Goal: Task Accomplishment & Management: Manage account settings

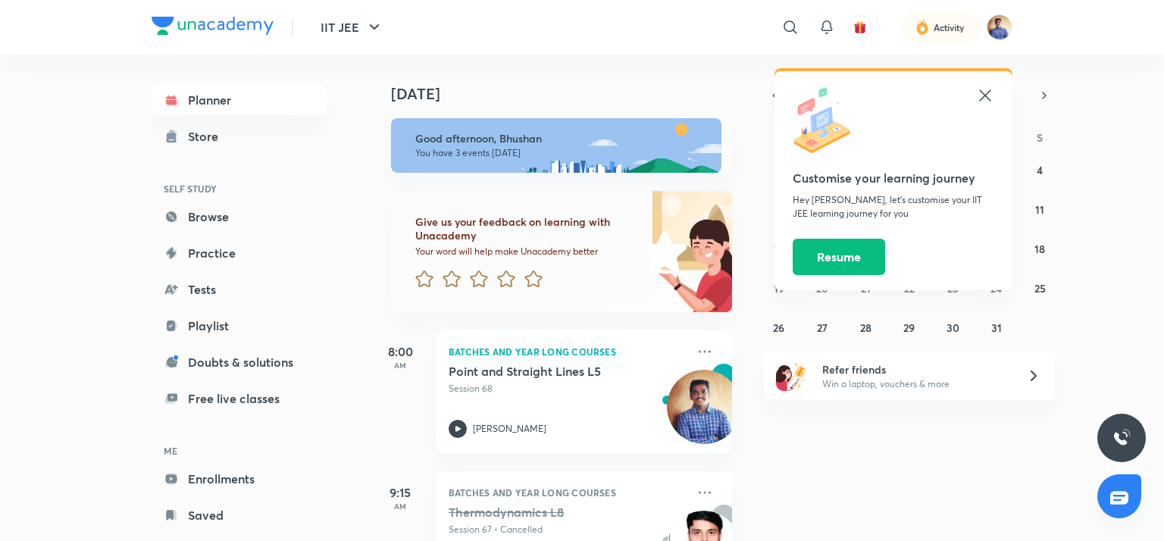
click at [983, 101] on icon at bounding box center [985, 95] width 18 height 18
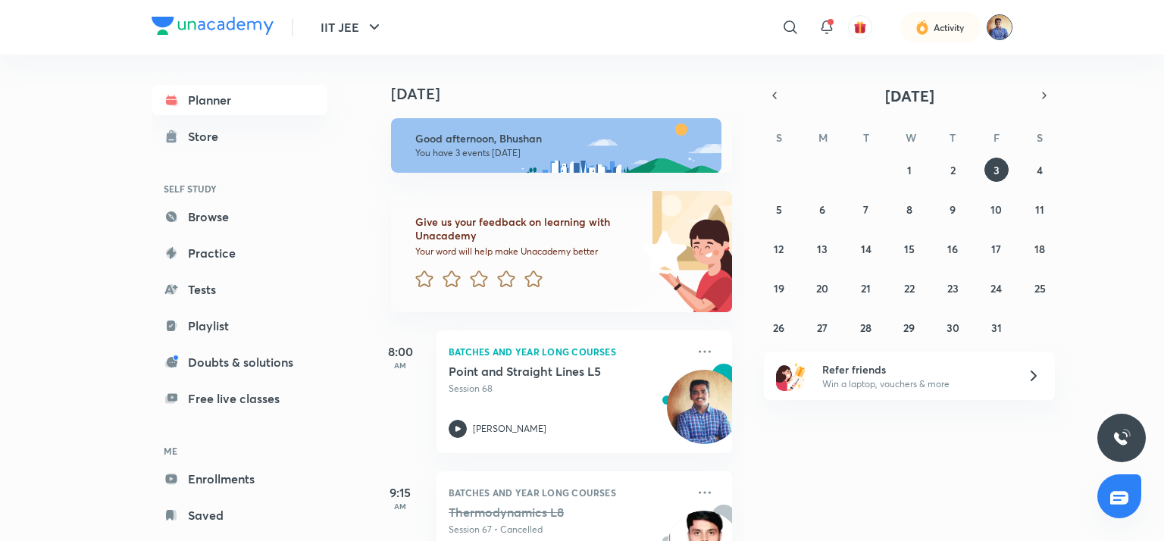
click at [1005, 26] on img at bounding box center [1000, 27] width 26 height 26
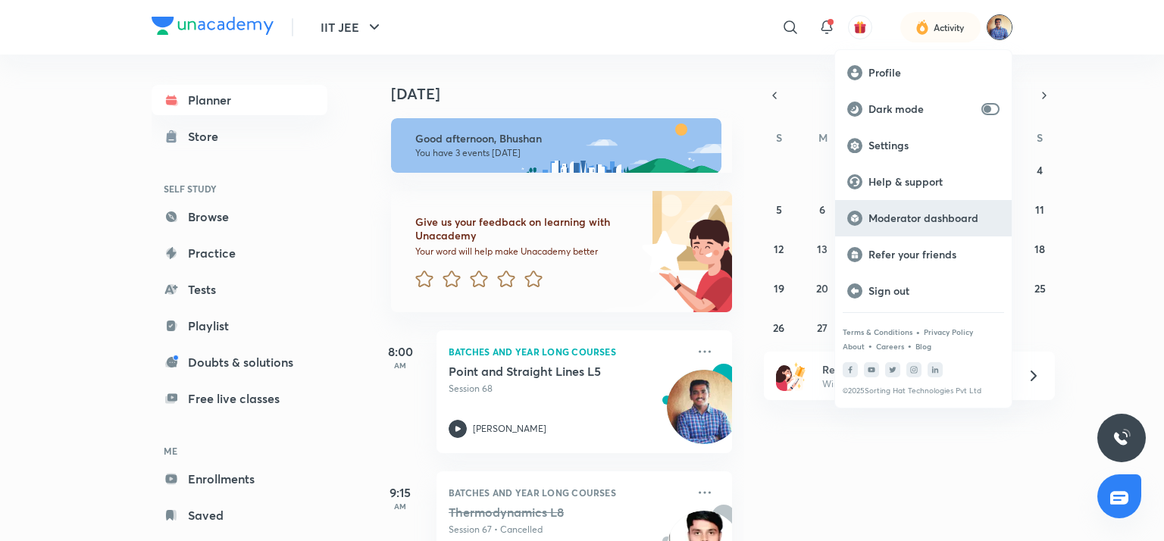
click at [922, 219] on p "Moderator dashboard" at bounding box center [934, 218] width 131 height 14
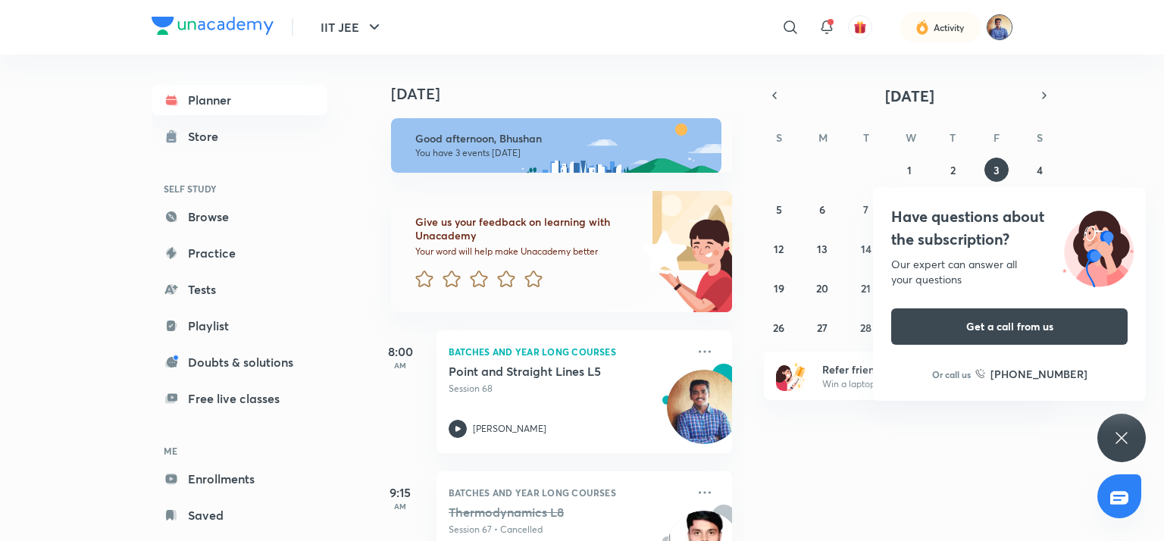
click at [1001, 33] on img at bounding box center [1000, 27] width 26 height 26
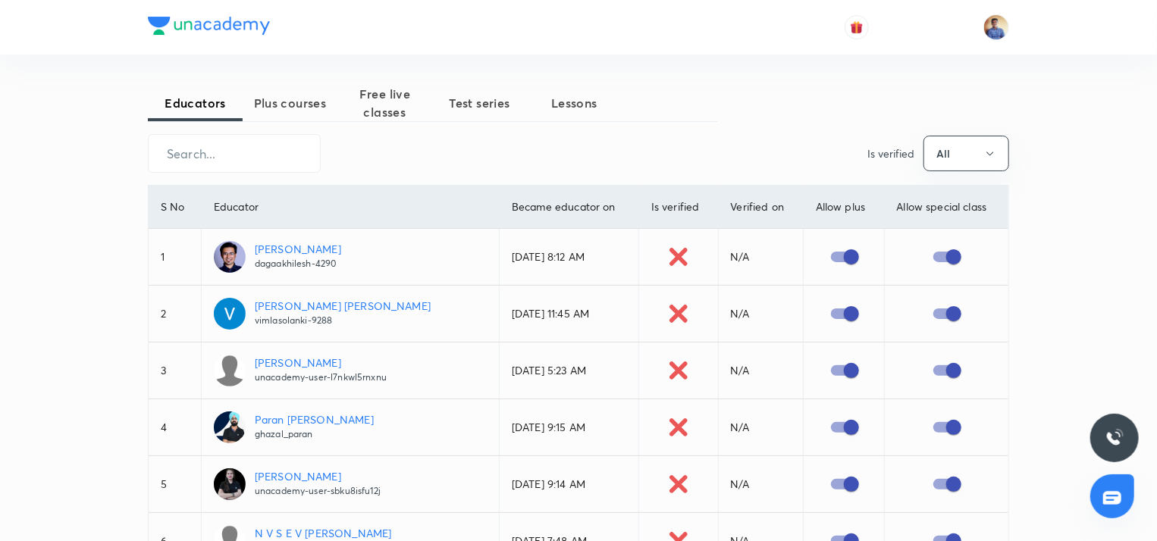
click at [299, 104] on span "Plus courses" at bounding box center [290, 103] width 95 height 18
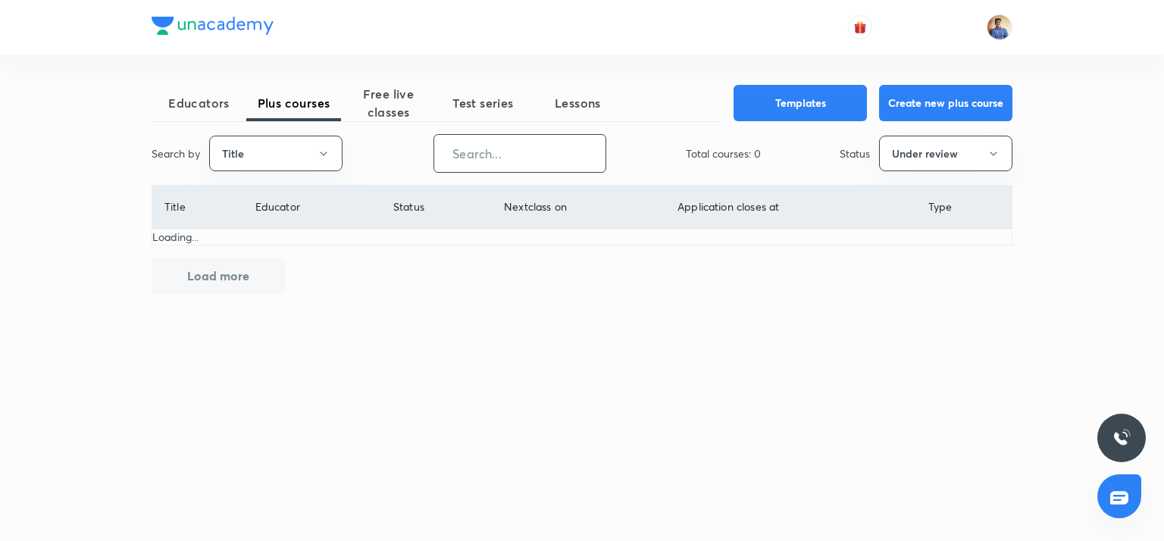
click at [472, 134] on input "text" at bounding box center [519, 153] width 171 height 39
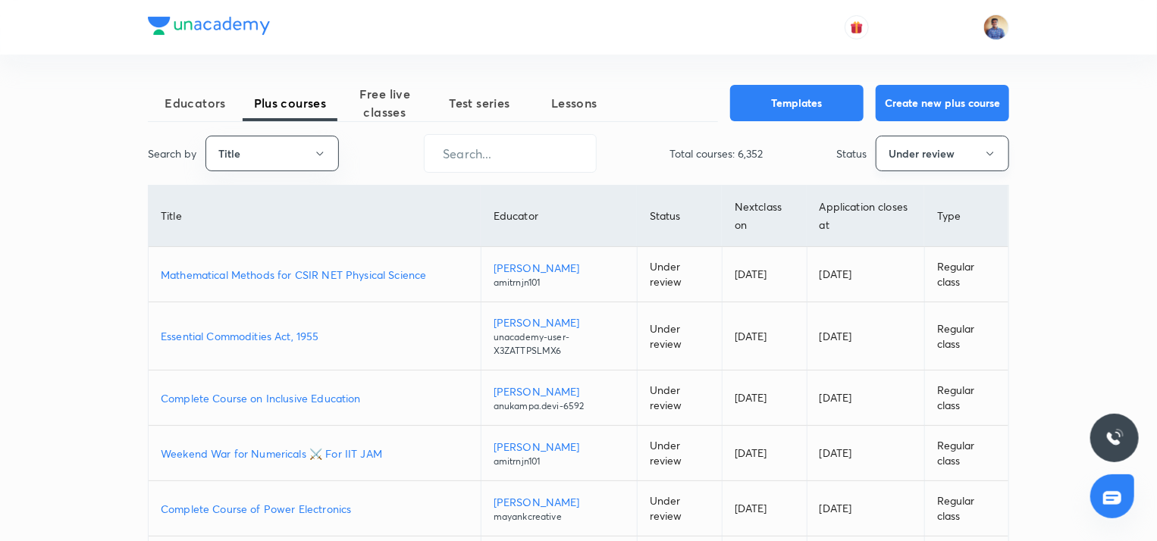
click at [923, 171] on button "Under review" at bounding box center [941, 154] width 133 height 36
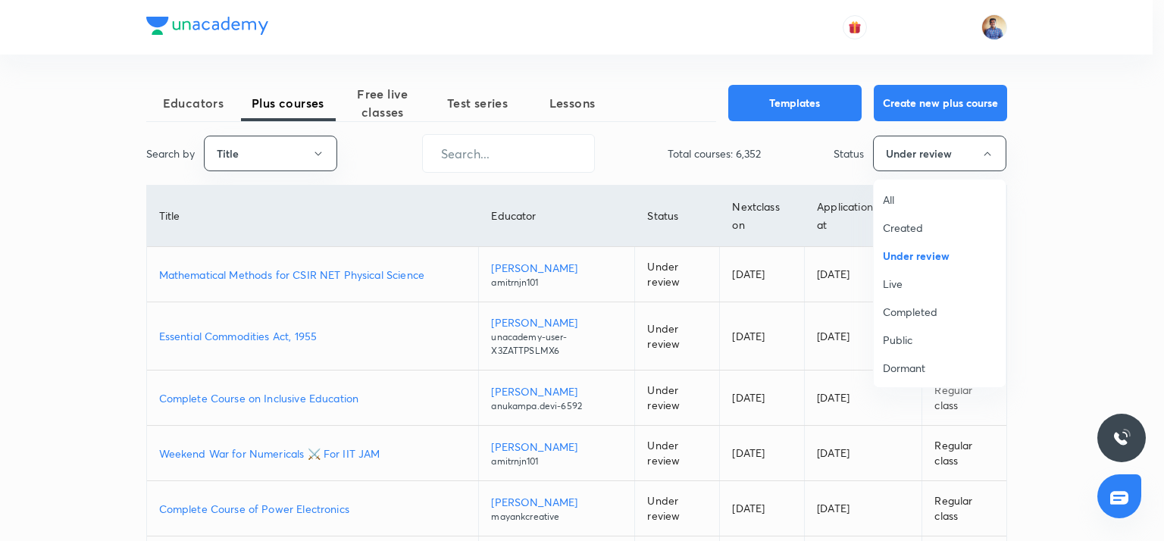
click at [900, 195] on span "All" at bounding box center [940, 200] width 114 height 16
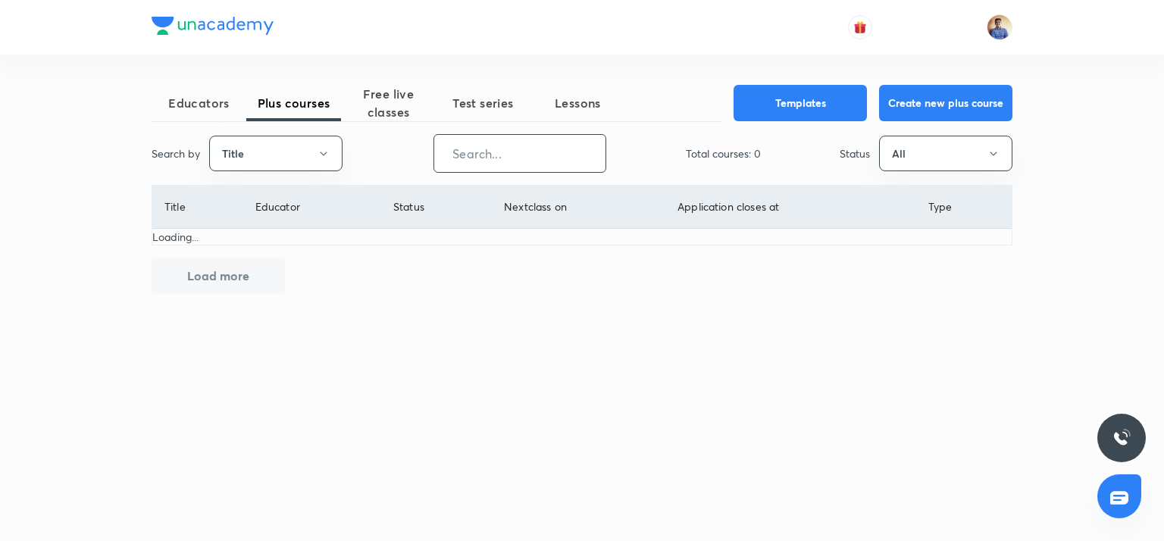
click at [478, 165] on input "text" at bounding box center [519, 153] width 171 height 39
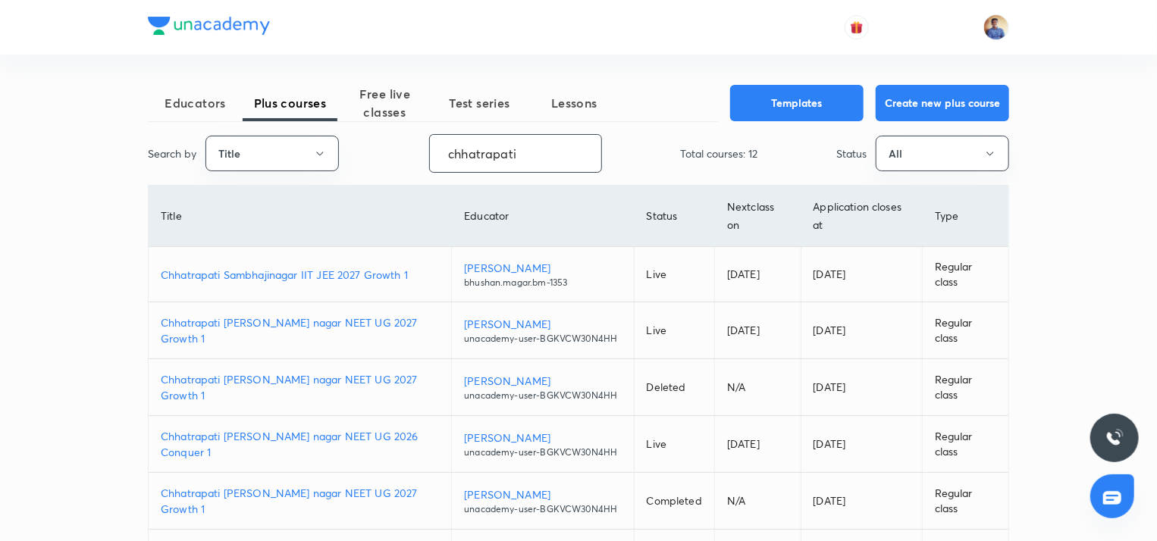
type input "chhatrapati"
click at [330, 271] on p "Chhatrapati Sambhajinagar IIT JEE 2027 Growth 1" at bounding box center [300, 275] width 278 height 16
click at [308, 334] on p "Chhatrapati [PERSON_NAME] nagar NEET UG 2027 Growth 1" at bounding box center [300, 331] width 278 height 32
drag, startPoint x: 536, startPoint y: 155, endPoint x: 417, endPoint y: 153, distance: 119.0
click at [417, 153] on div "Search by Title chhatrapati ​ Total courses: 12 Status All" at bounding box center [578, 153] width 861 height 39
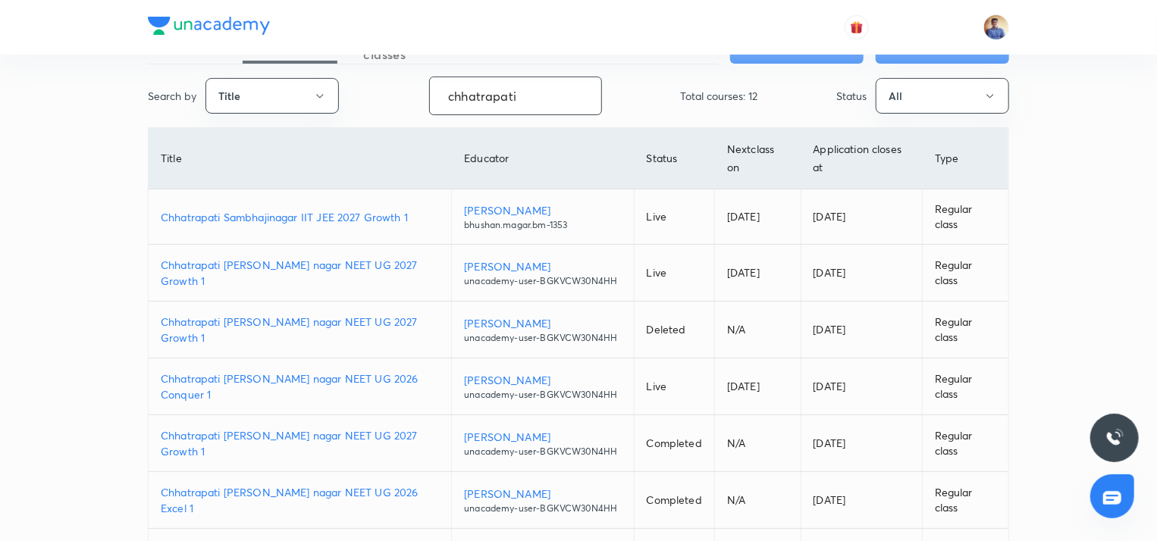
scroll to position [55, 0]
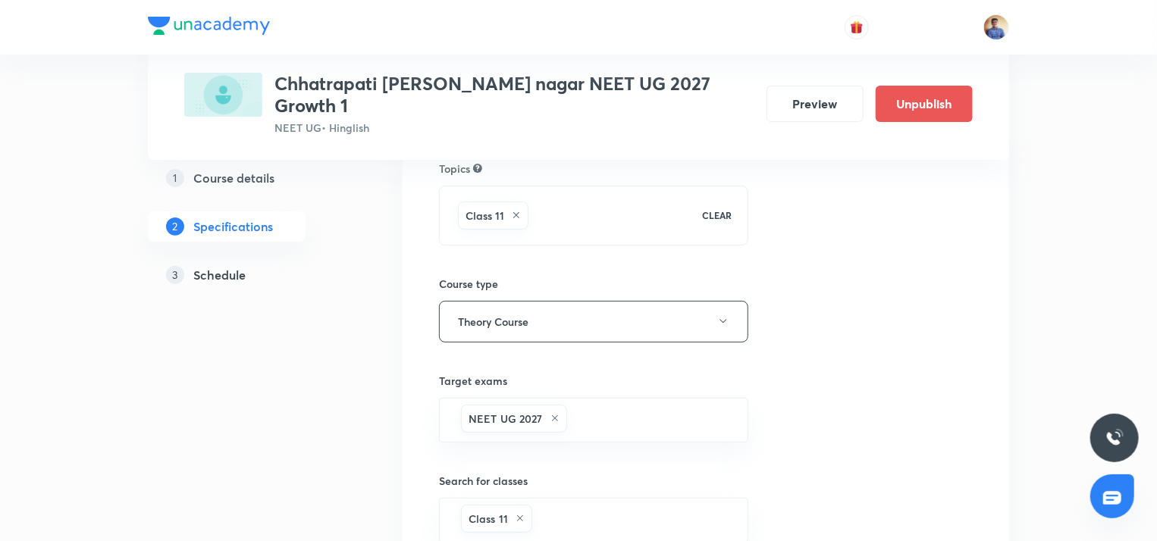
click at [196, 276] on h5 "Schedule" at bounding box center [219, 275] width 52 height 18
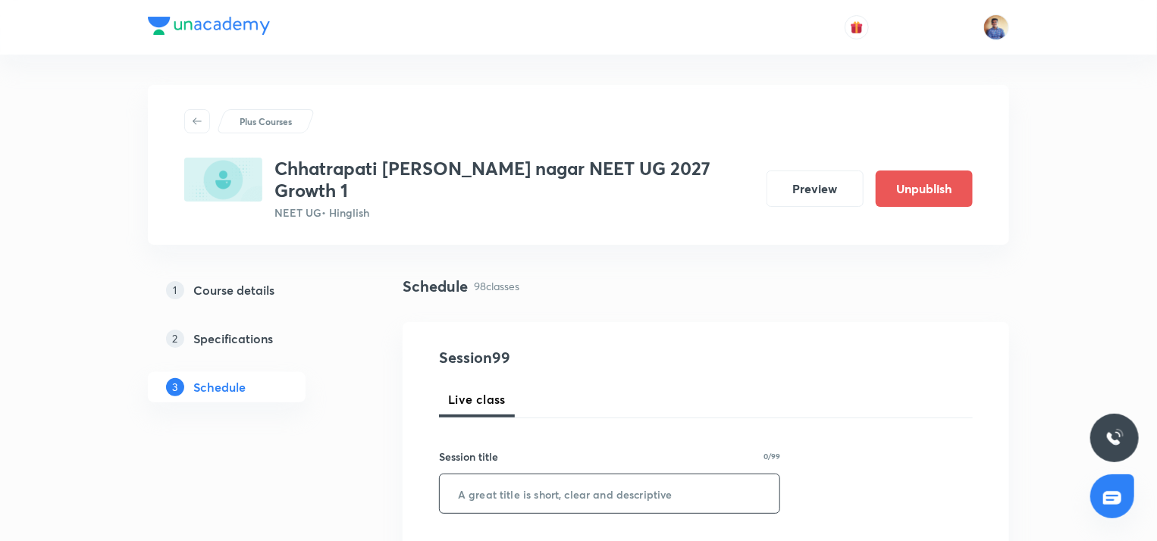
click at [544, 483] on input "text" at bounding box center [610, 493] width 340 height 39
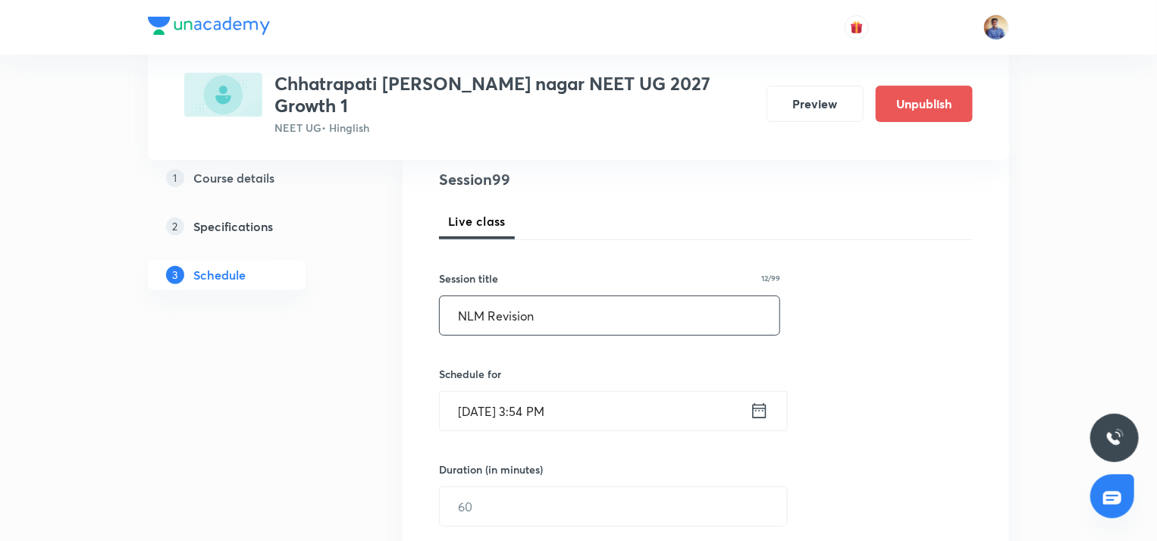
type input "NLM Revision"
click at [517, 401] on input "[DATE] 3:54 PM" at bounding box center [595, 411] width 310 height 39
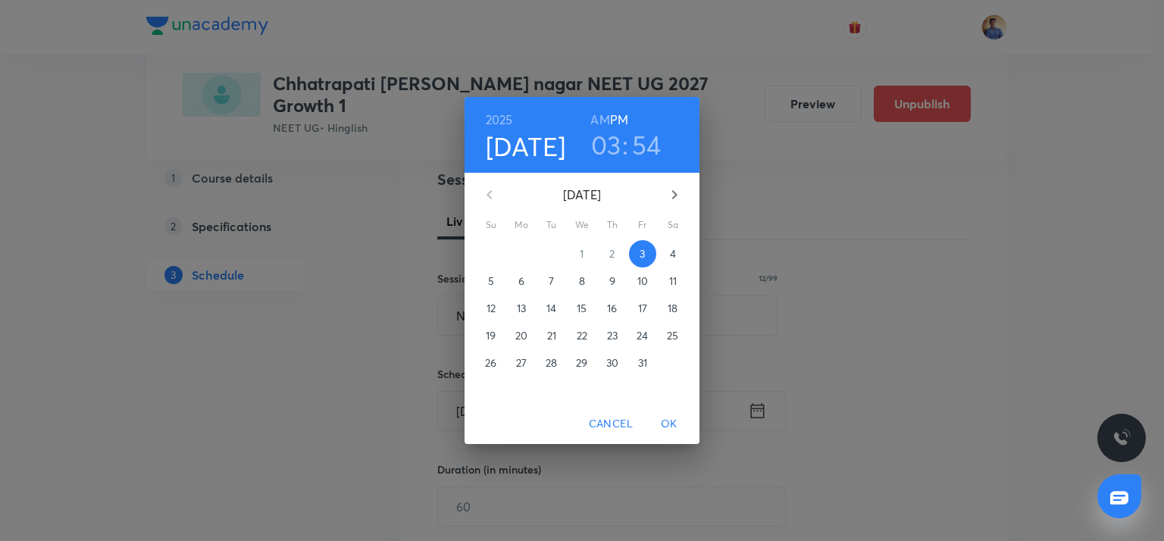
click at [672, 249] on p "4" at bounding box center [673, 253] width 6 height 15
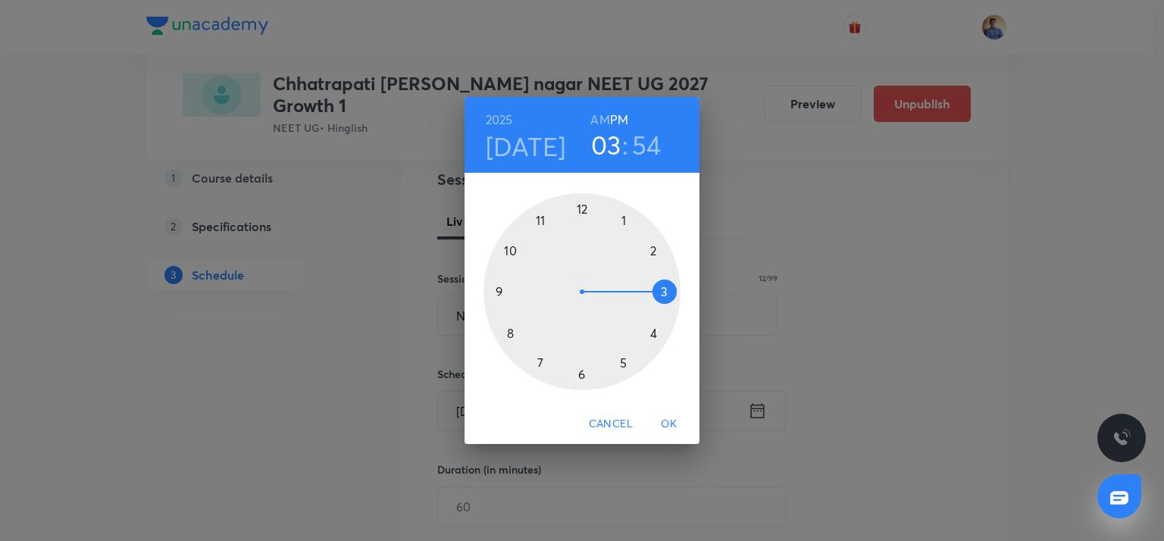
click at [1024, 146] on div "[DATE] 03 : 54 AM PM 1 2 3 4 5 6 7 8 9 10 11 12 Cancel OK" at bounding box center [582, 270] width 1164 height 541
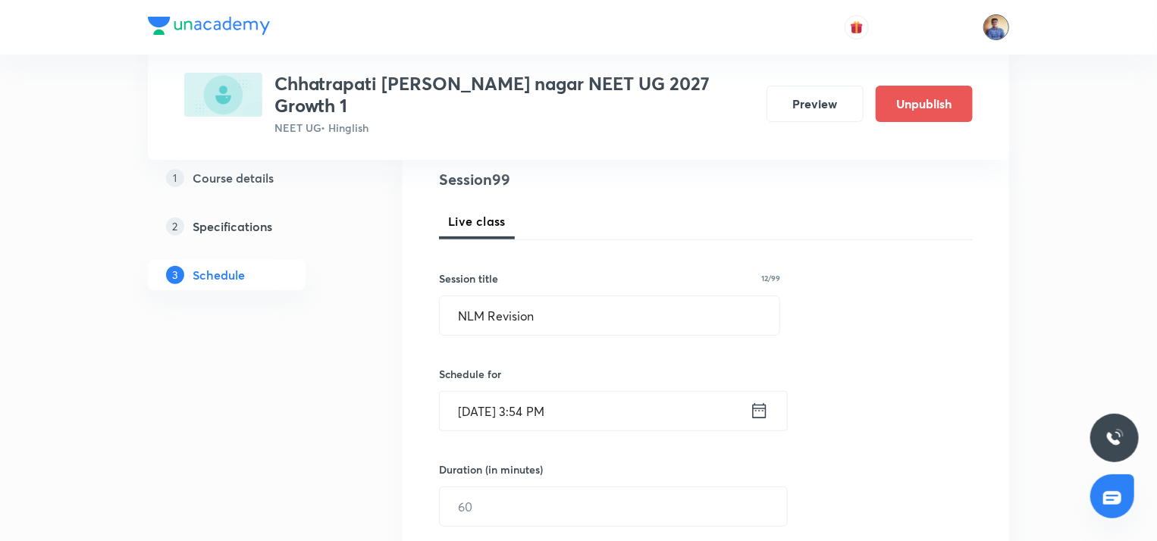
click at [999, 14] on img at bounding box center [996, 27] width 26 height 26
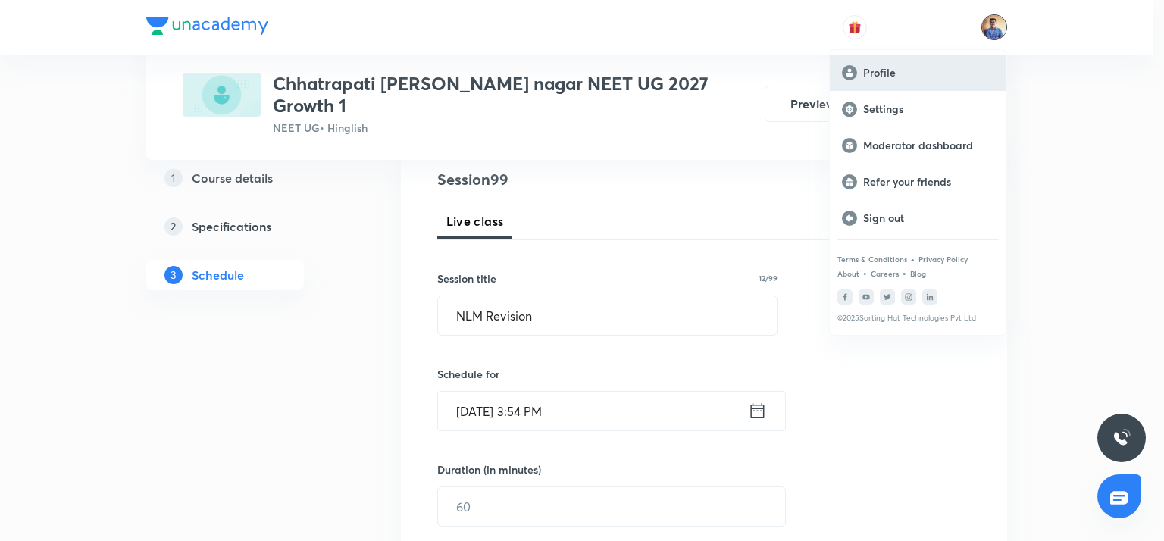
click at [915, 64] on div "Profile" at bounding box center [918, 73] width 177 height 36
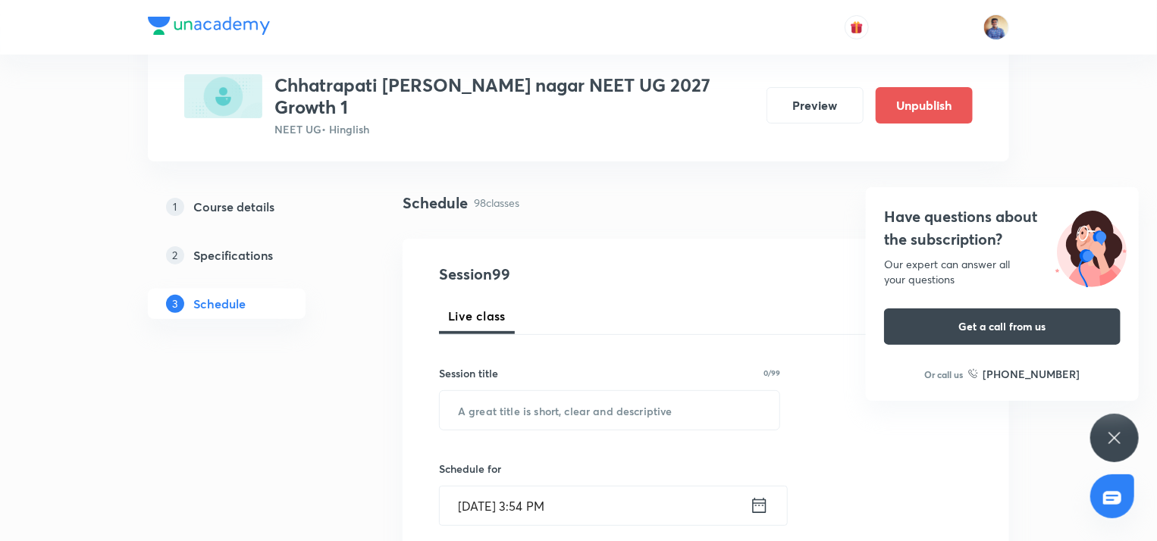
scroll to position [86, 0]
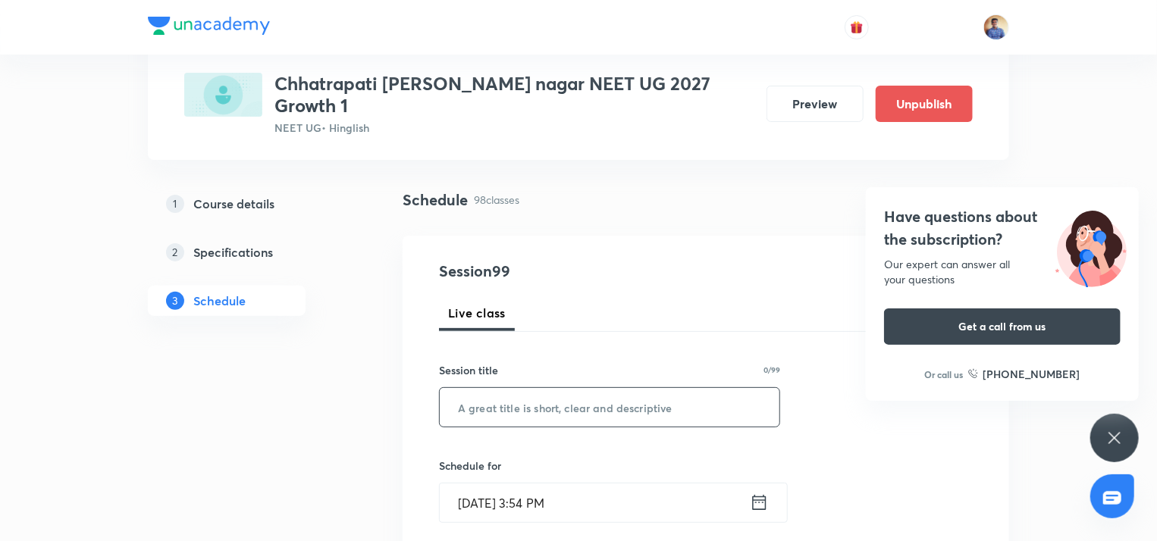
click at [564, 401] on input "text" at bounding box center [610, 407] width 340 height 39
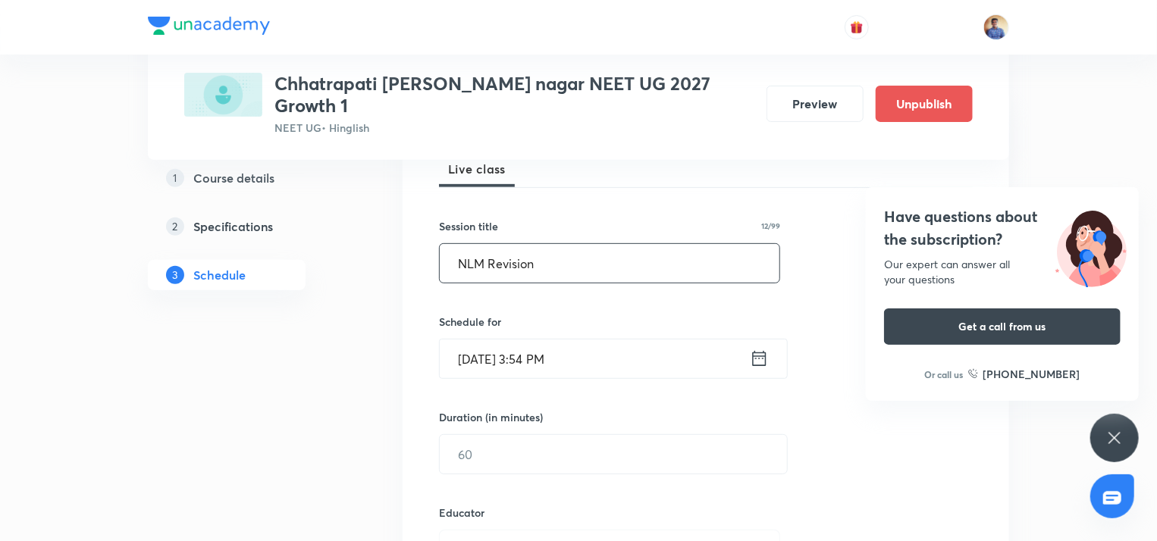
scroll to position [232, 0]
type input "NLM Revision"
click at [764, 346] on icon at bounding box center [759, 356] width 19 height 21
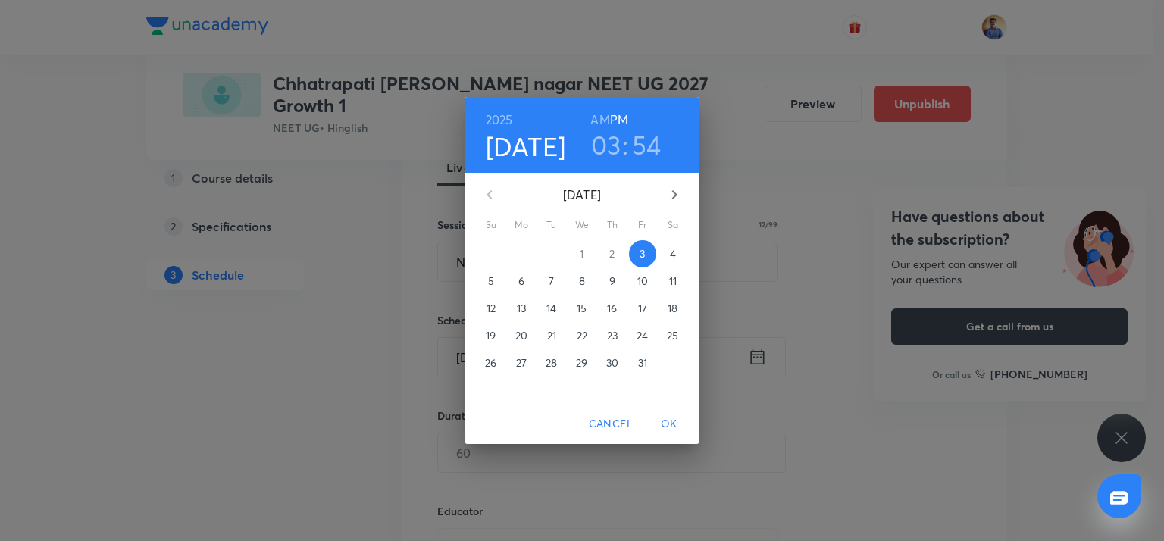
click at [670, 253] on p "4" at bounding box center [673, 253] width 6 height 15
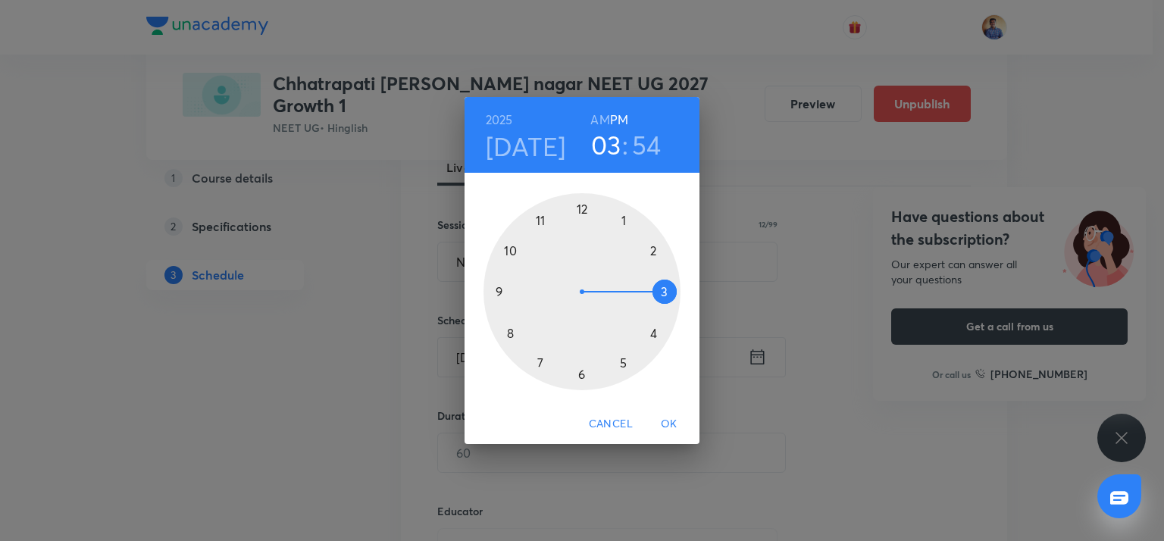
click at [599, 124] on h6 "AM" at bounding box center [599, 119] width 19 height 21
click at [540, 218] on div at bounding box center [582, 291] width 197 height 197
click at [581, 207] on div at bounding box center [582, 291] width 197 height 197
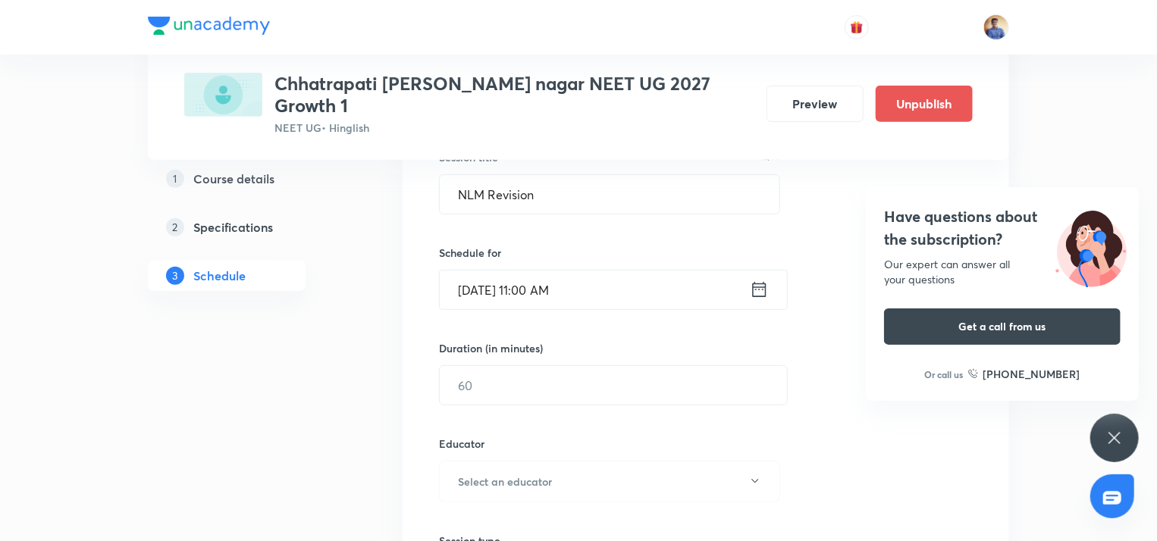
scroll to position [309, 0]
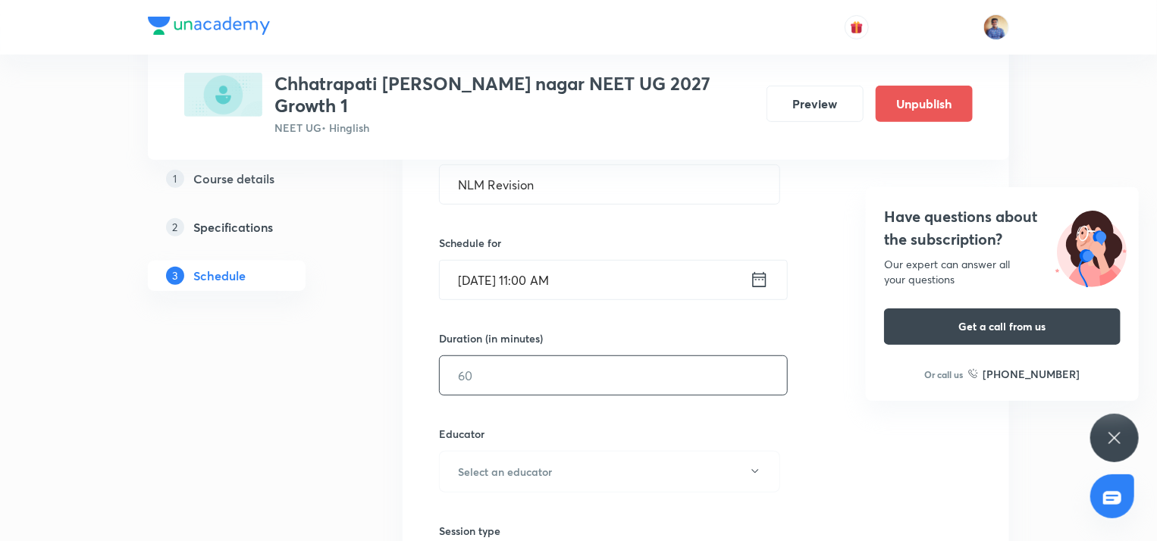
click at [492, 356] on input "text" at bounding box center [613, 375] width 347 height 39
type input "1"
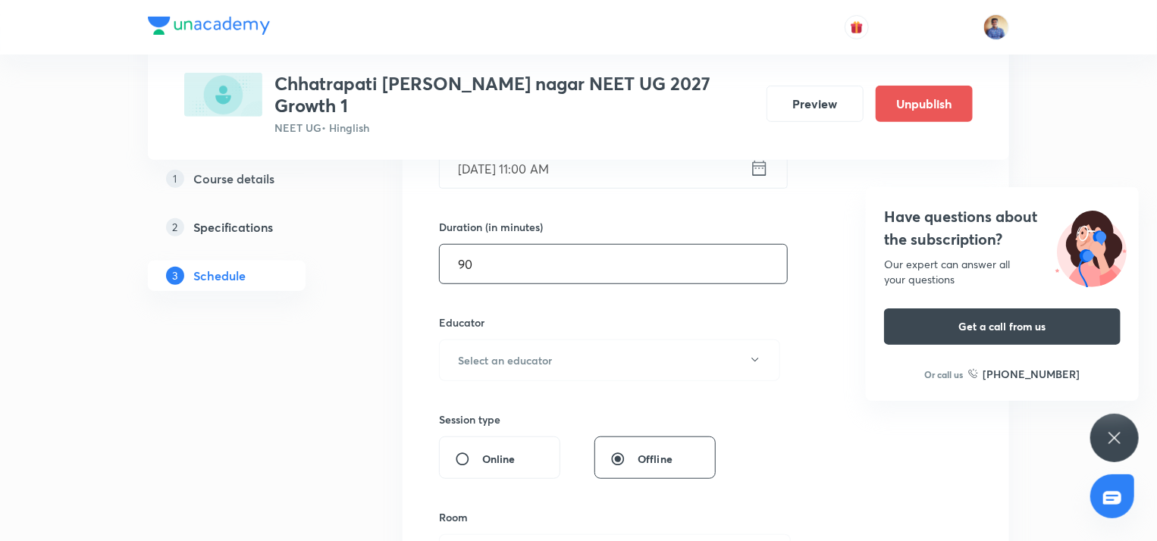
scroll to position [424, 0]
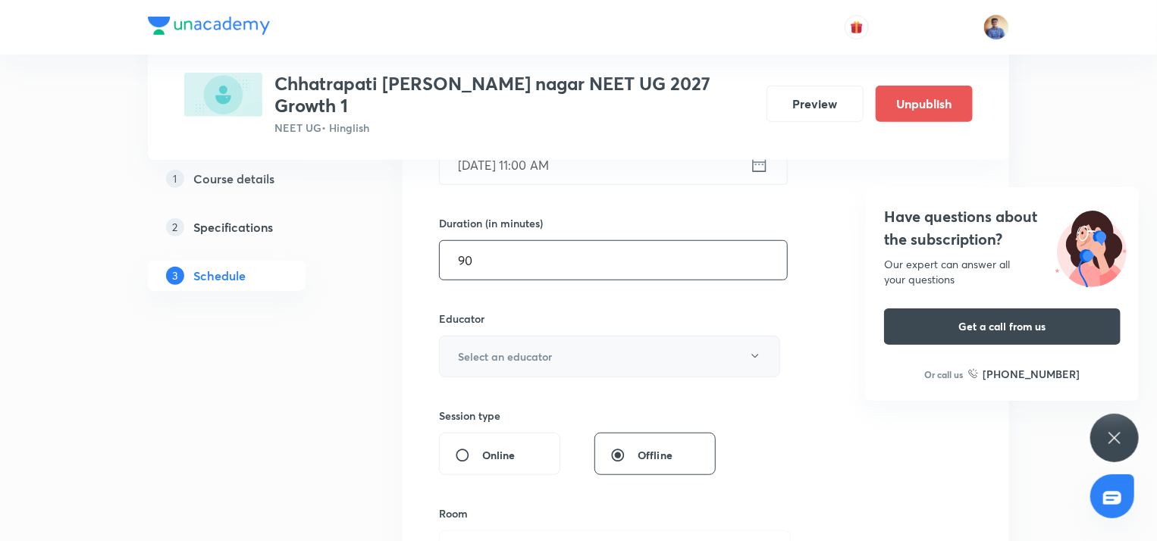
type input "90"
click at [497, 349] on h6 "Select an educator" at bounding box center [505, 357] width 94 height 16
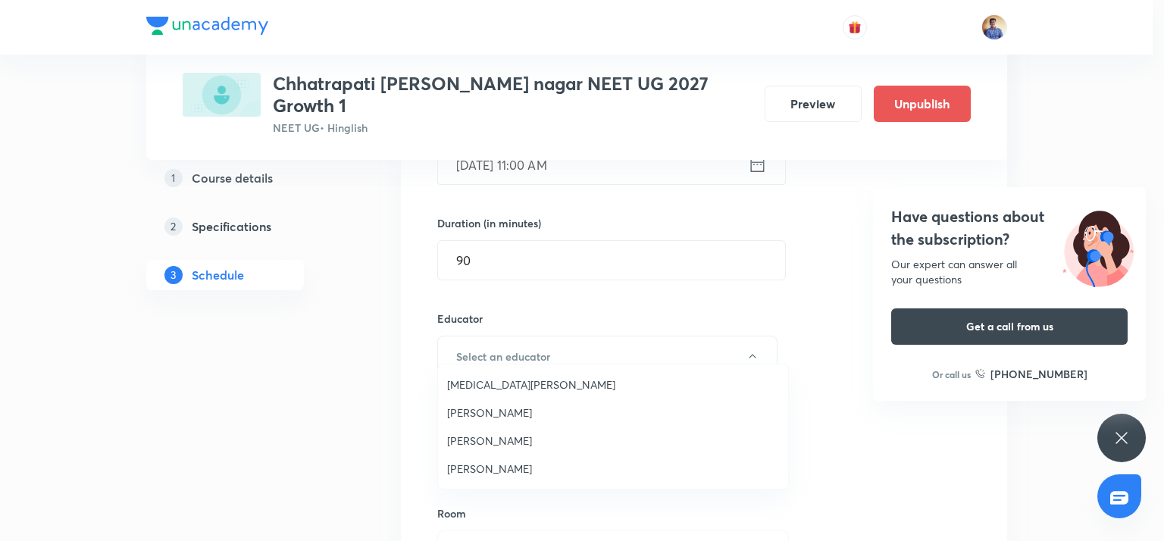
click at [471, 408] on span "[PERSON_NAME]" at bounding box center [613, 413] width 332 height 16
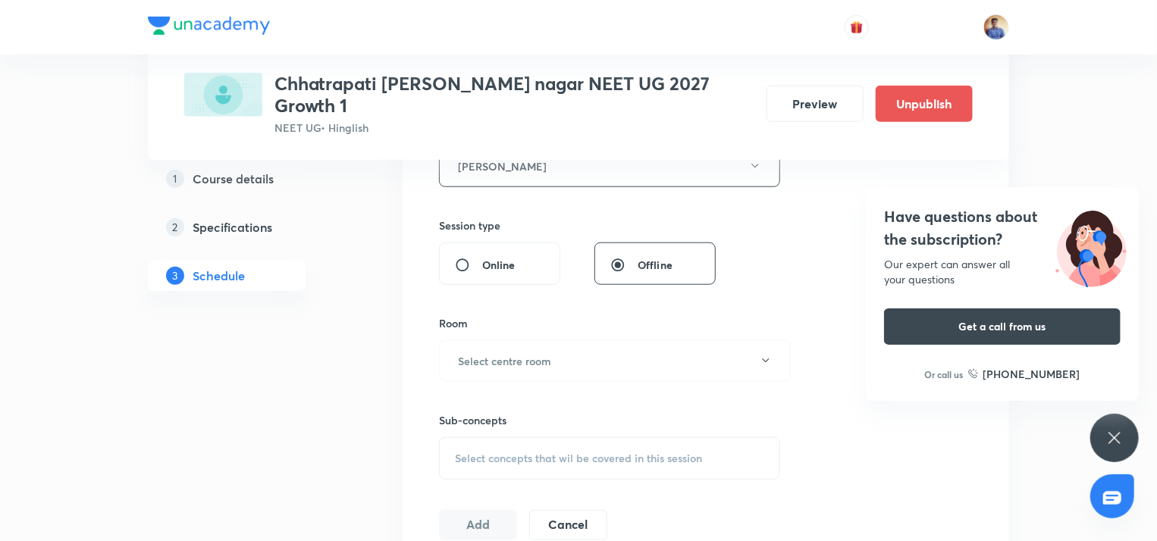
scroll to position [618, 0]
click at [468, 255] on input "Online" at bounding box center [468, 262] width 27 height 15
radio input "true"
radio input "false"
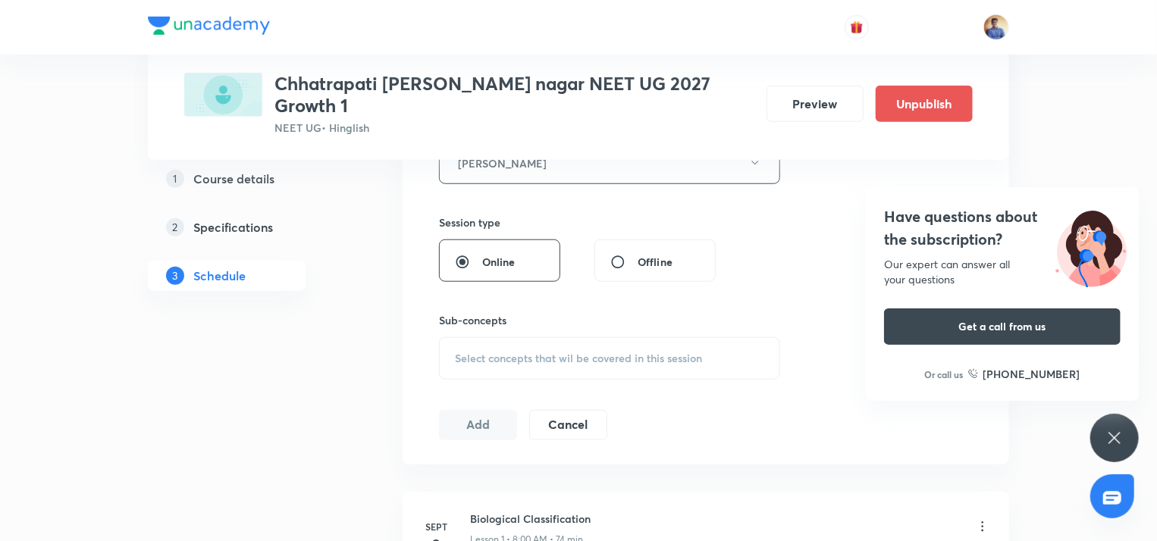
click at [474, 352] on span "Select concepts that wil be covered in this session" at bounding box center [578, 358] width 247 height 12
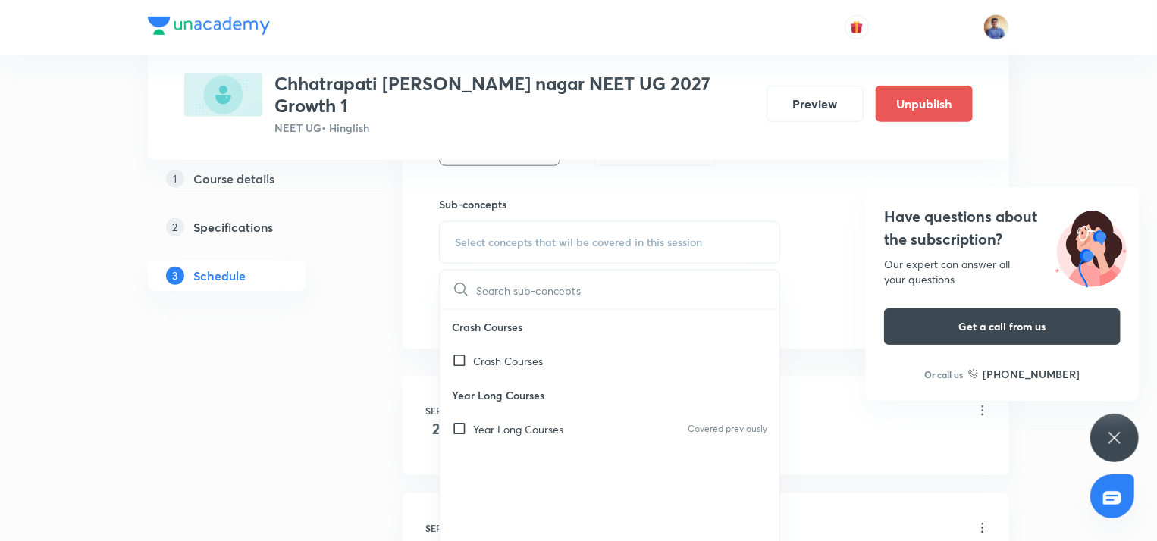
scroll to position [749, 0]
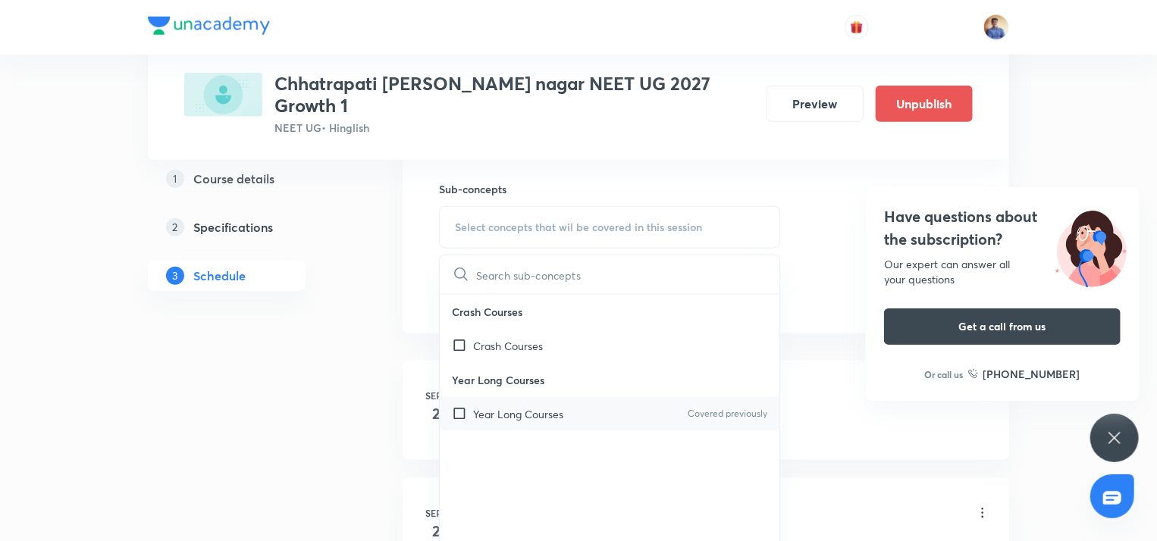
click at [452, 406] on input "checkbox" at bounding box center [462, 414] width 21 height 16
checkbox input "true"
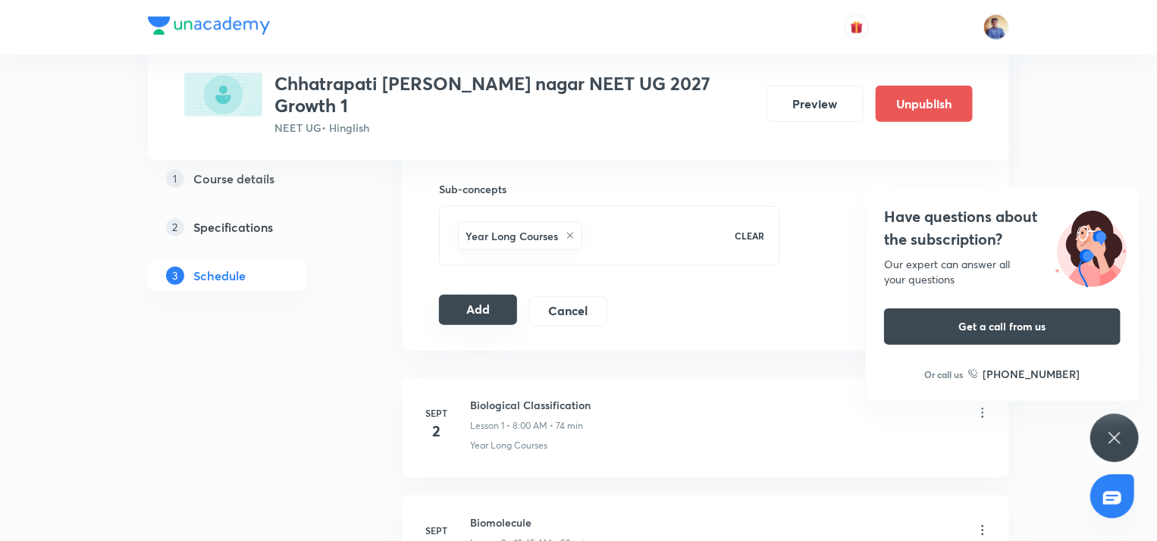
click at [482, 295] on button "Add" at bounding box center [478, 310] width 78 height 30
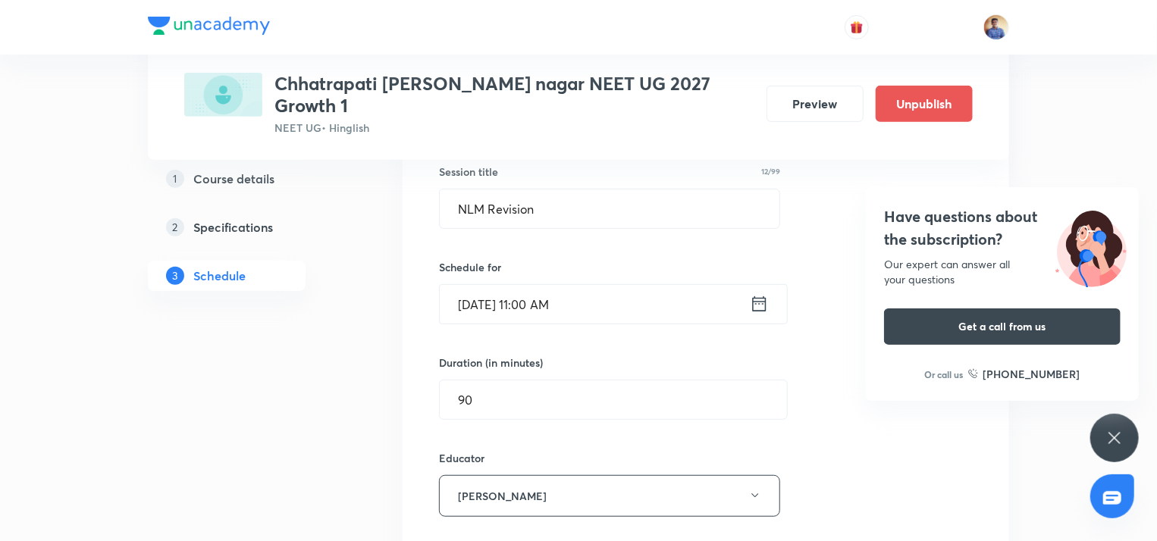
scroll to position [205, 0]
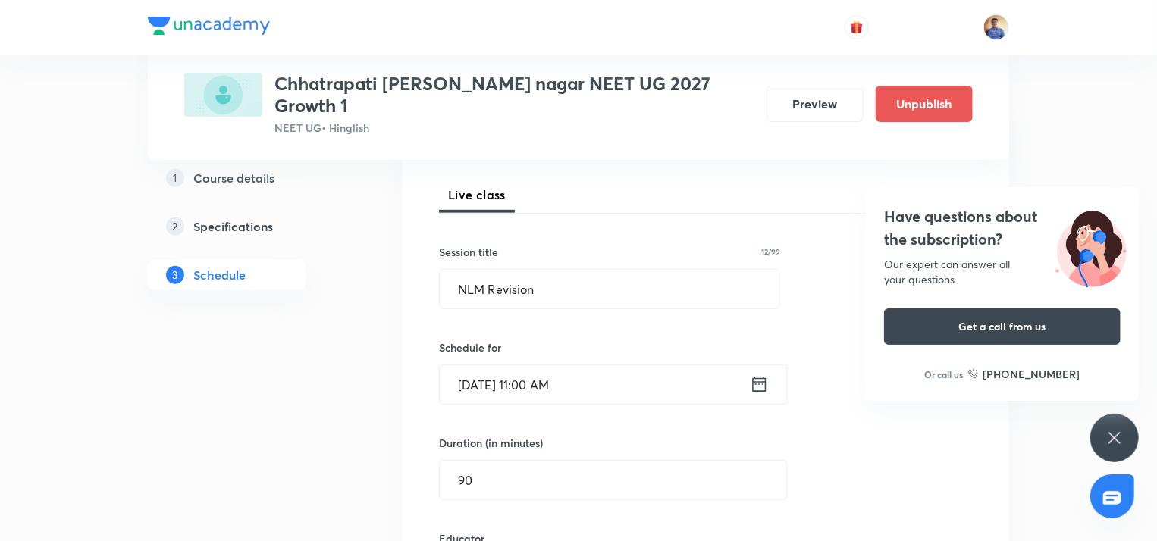
click at [1095, 431] on div "Have questions about the subscription? Our expert can answer all your questions…" at bounding box center [1114, 438] width 49 height 49
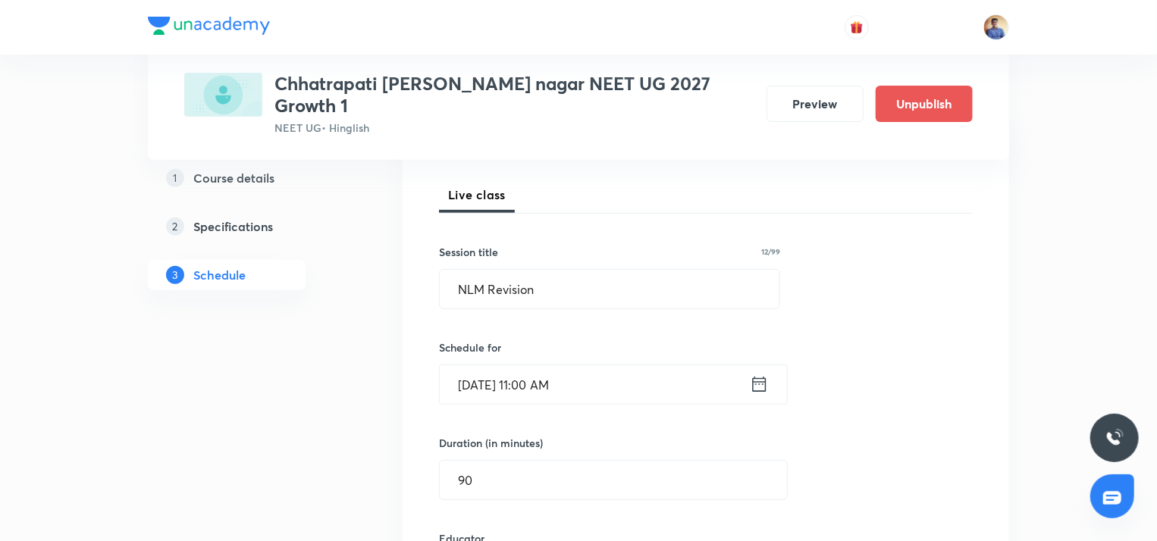
radio input "false"
radio input "true"
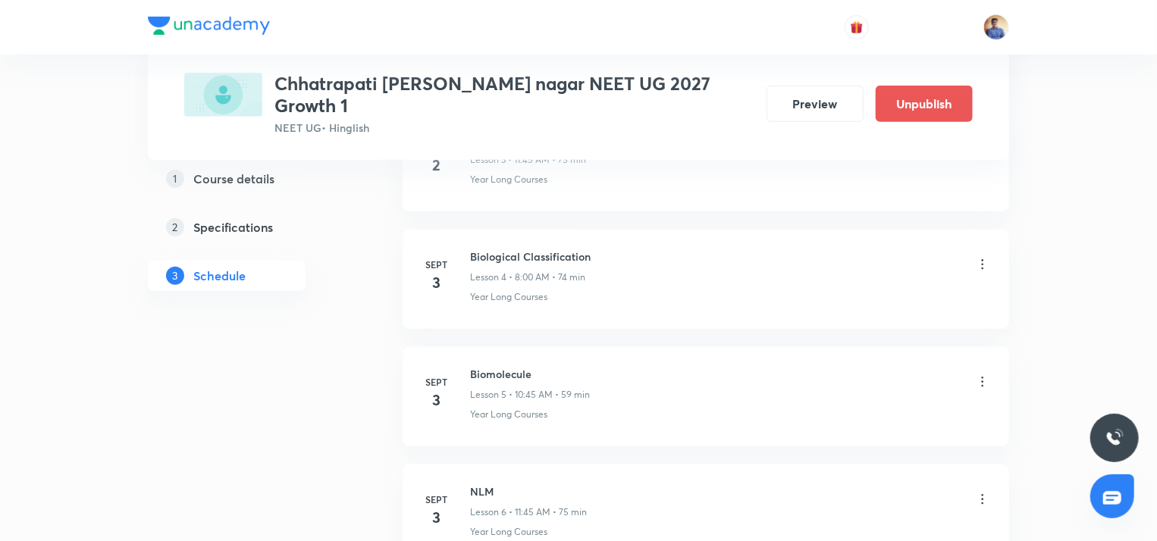
scroll to position [0, 0]
